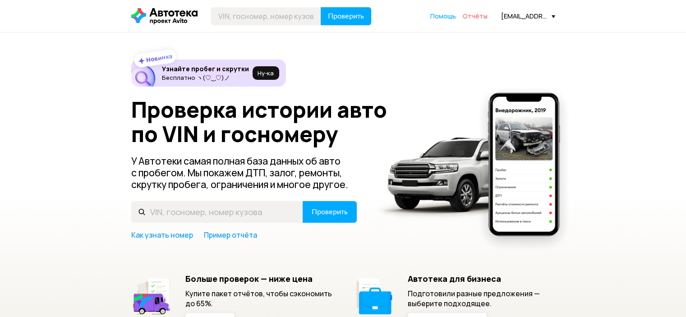
click at [482, 18] on span "Отчёты" at bounding box center [474, 16] width 25 height 9
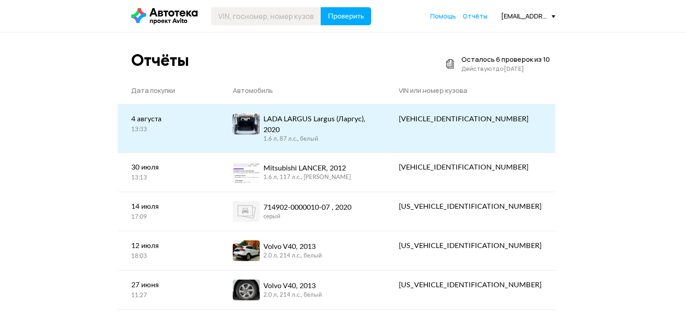
click at [314, 122] on div "LADA LARGUS Largus (Ларгус), 2020" at bounding box center [317, 125] width 108 height 22
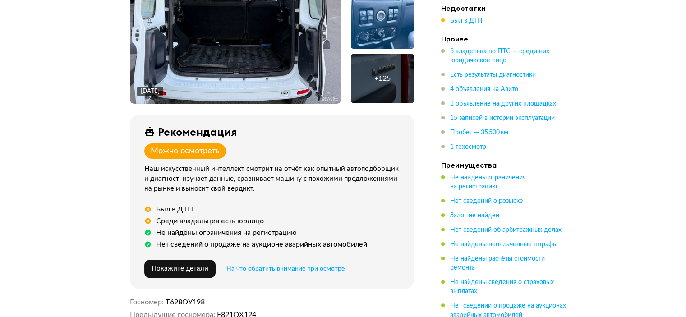
scroll to position [496, 0]
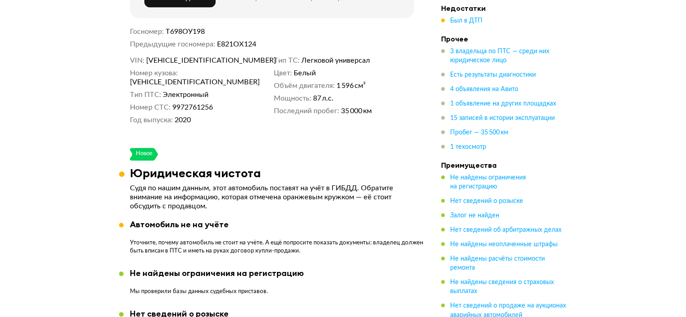
click at [223, 87] on span "[VEHICLE_IDENTIFICATION_NUMBER]" at bounding box center [182, 82] width 104 height 9
copy span "[VEHICLE_IDENTIFICATION_NUMBER]"
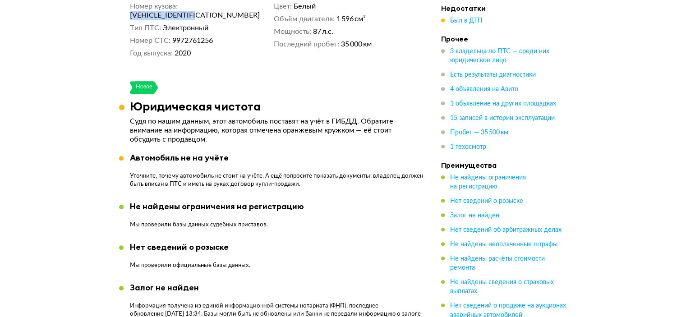
scroll to position [541, 0]
